Goal: Task Accomplishment & Management: Use online tool/utility

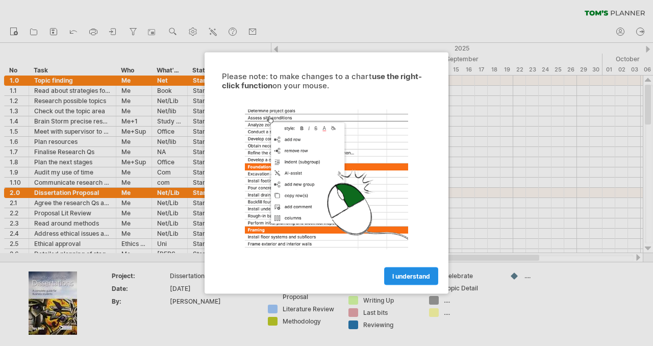
click at [401, 275] on span "I understand" at bounding box center [411, 276] width 38 height 8
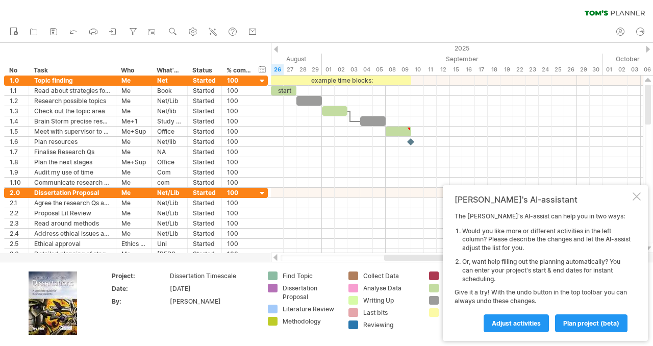
click at [637, 195] on div at bounding box center [636, 196] width 8 height 8
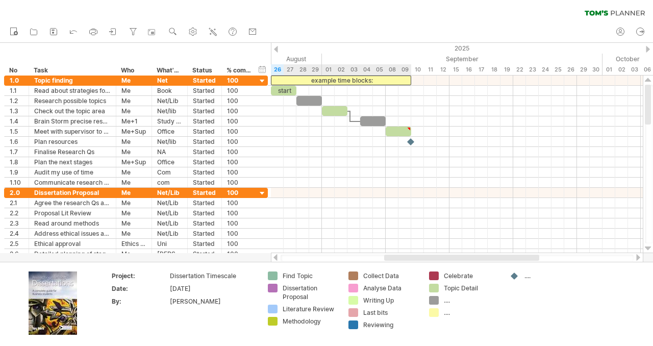
click at [349, 80] on div "example time blocks:" at bounding box center [341, 80] width 140 height 10
click at [305, 101] on div at bounding box center [308, 101] width 25 height 10
click at [277, 89] on div "start" at bounding box center [283, 91] width 25 height 10
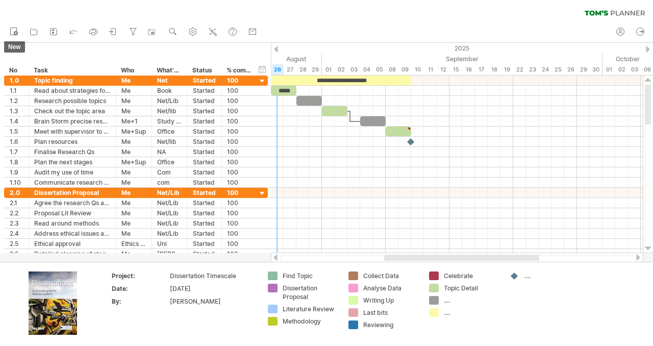
click at [11, 32] on icon at bounding box center [14, 31] width 10 height 10
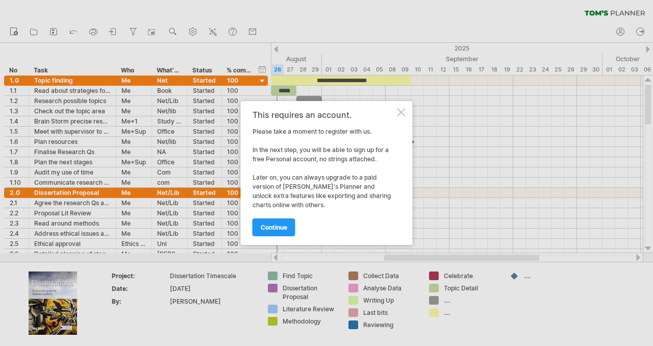
click at [401, 109] on div at bounding box center [401, 112] width 8 height 8
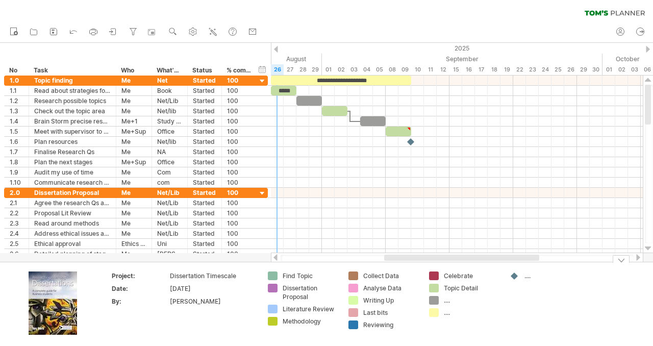
click at [177, 290] on div "[DATE]" at bounding box center [213, 288] width 86 height 9
click at [299, 278] on div "Find Topic" at bounding box center [310, 275] width 56 height 9
click at [289, 293] on div "Dissertation Proposal" at bounding box center [310, 292] width 56 height 17
click at [270, 289] on div "Trying to reach [DOMAIN_NAME] Connected again... 0% clear filter new *" at bounding box center [326, 173] width 653 height 346
